Goal: Transaction & Acquisition: Purchase product/service

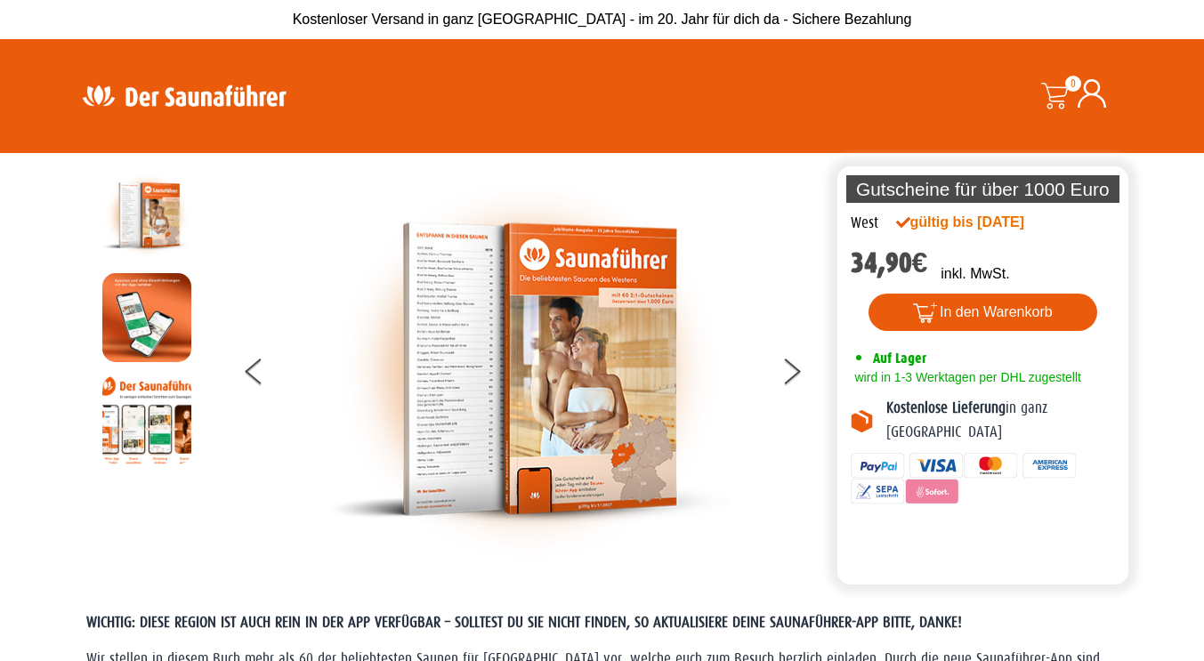
click at [247, 98] on img at bounding box center [184, 95] width 231 height 35
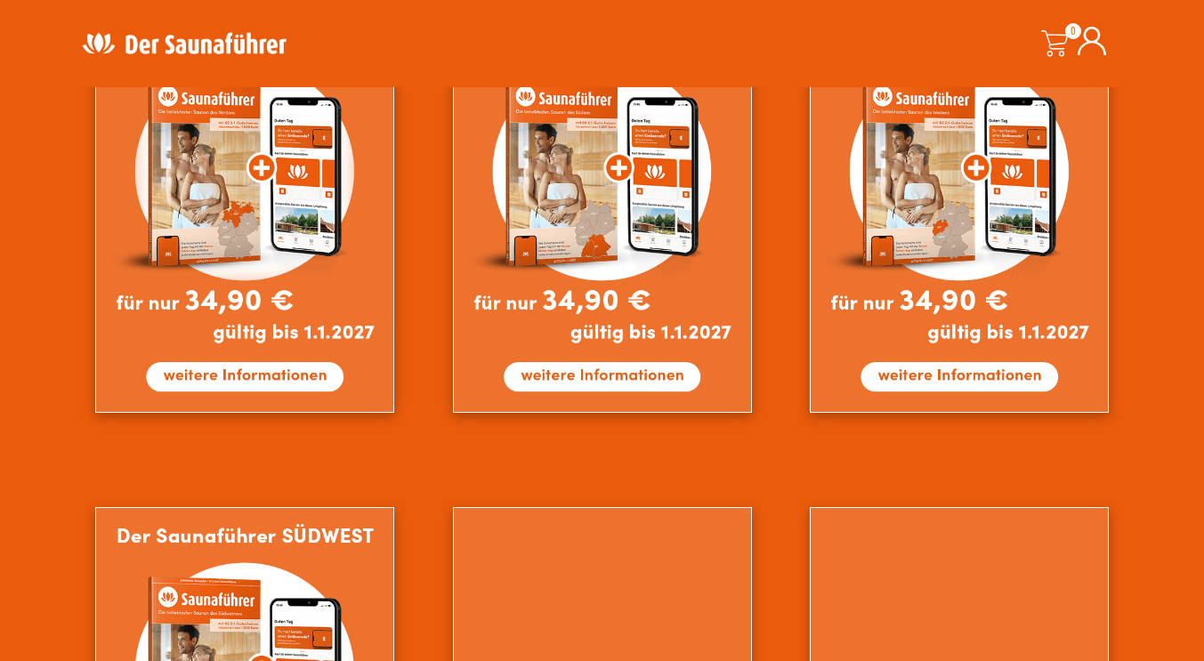
scroll to position [1188, 0]
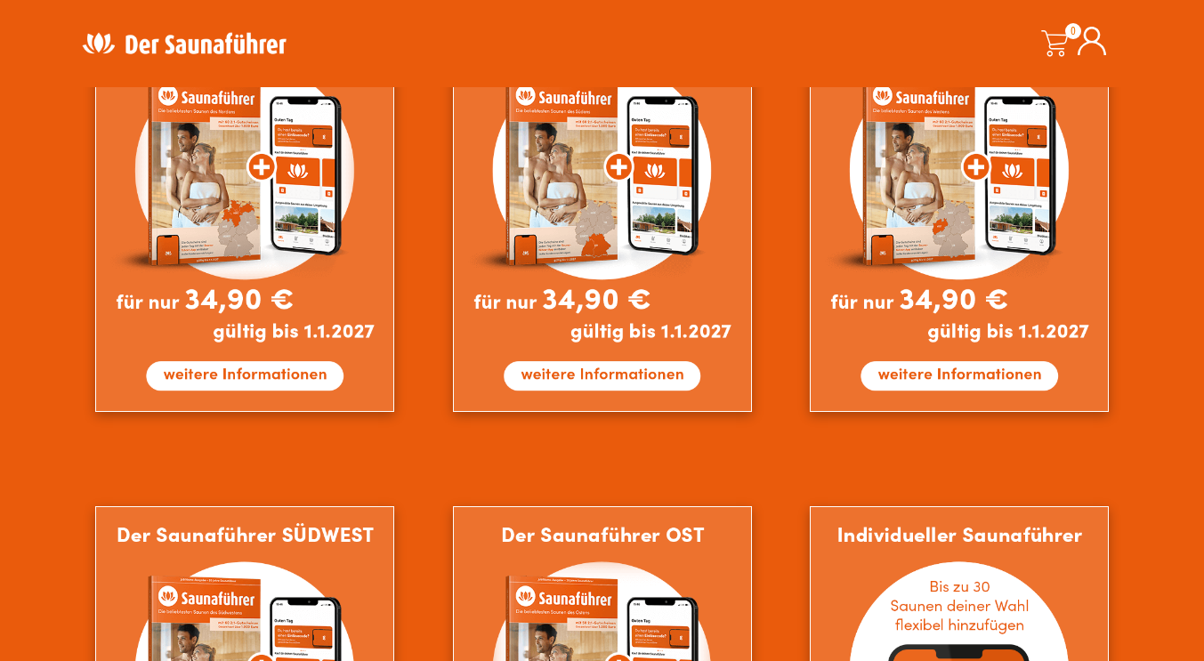
click at [1016, 387] on img at bounding box center [959, 208] width 299 height 407
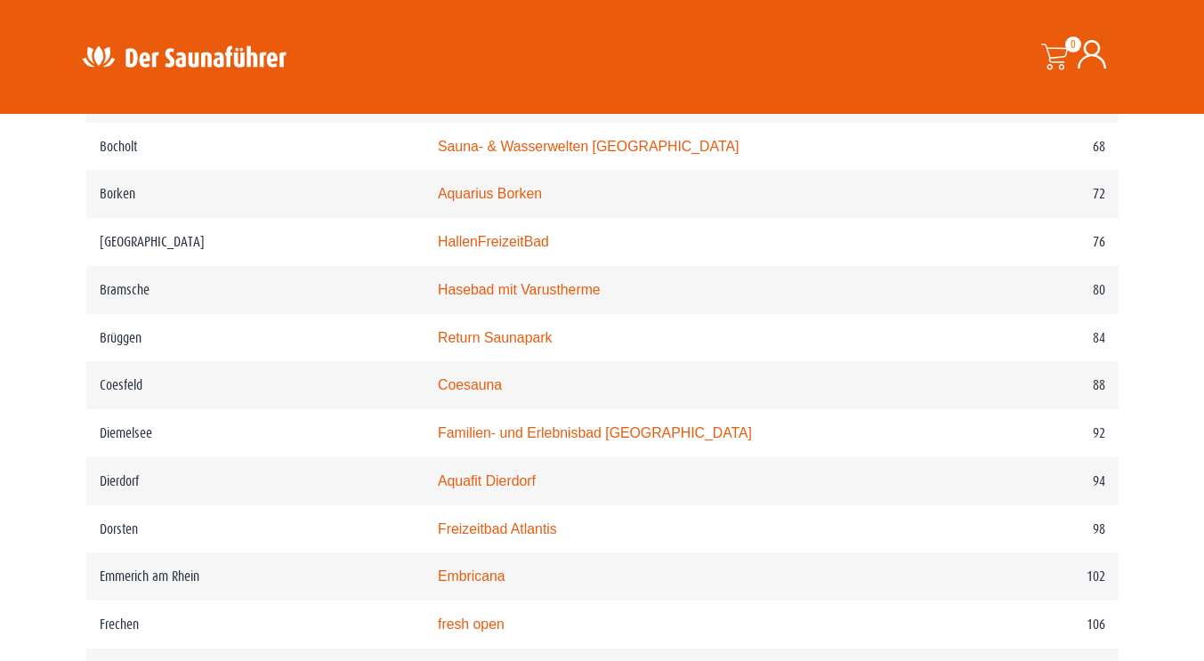
scroll to position [1492, 0]
